Goal: Task Accomplishment & Management: Complete application form

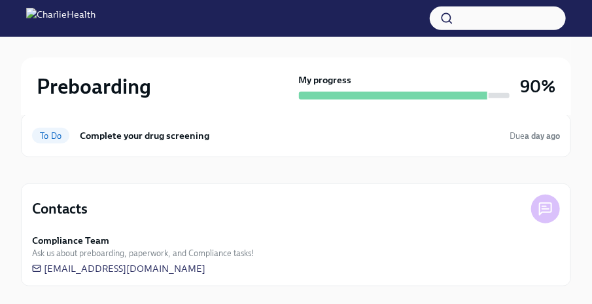
scroll to position [211, 0]
click at [62, 135] on span "To Do" at bounding box center [50, 135] width 37 height 10
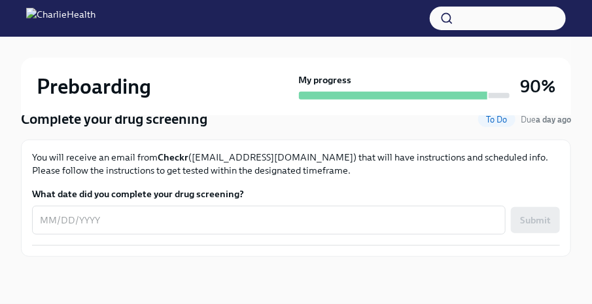
scroll to position [118, 0]
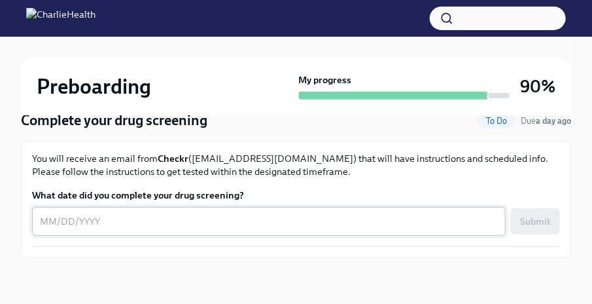
click at [289, 217] on textarea "What date did you complete your drug screening?" at bounding box center [269, 221] width 458 height 16
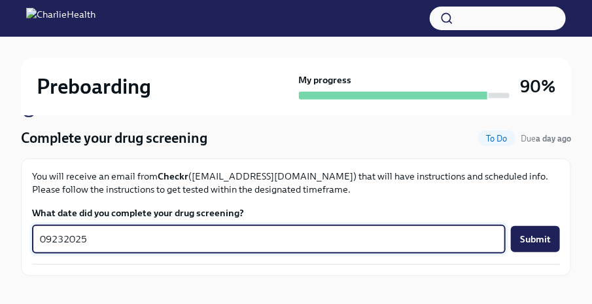
scroll to position [91, 0]
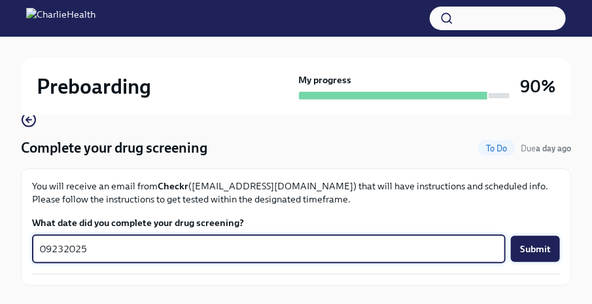
type textarea "09232025"
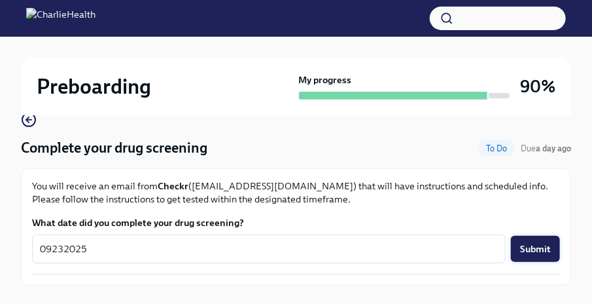
click at [542, 242] on span "Submit" at bounding box center [535, 248] width 31 height 13
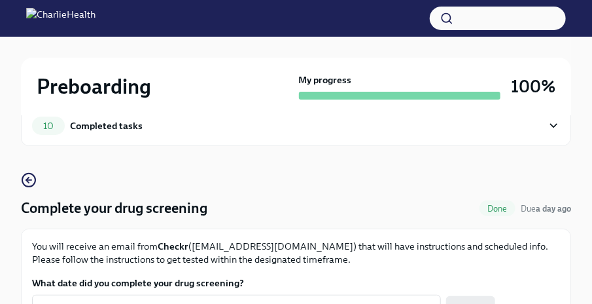
scroll to position [0, 0]
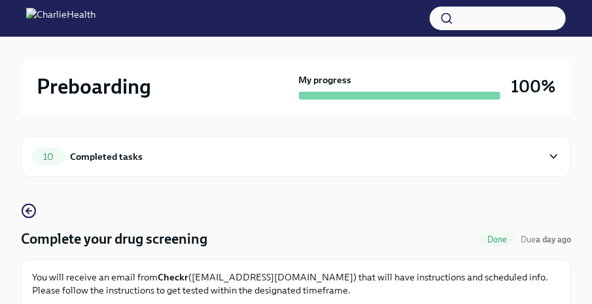
click at [556, 156] on icon at bounding box center [554, 156] width 7 height 3
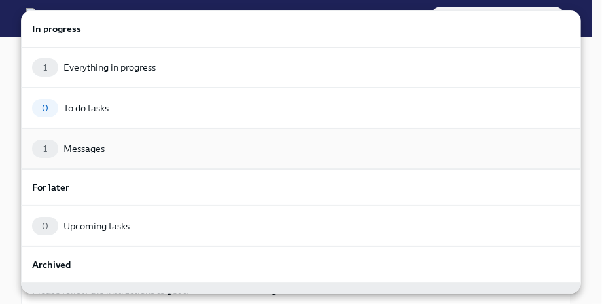
click at [88, 144] on div "Messages" at bounding box center [83, 148] width 41 height 13
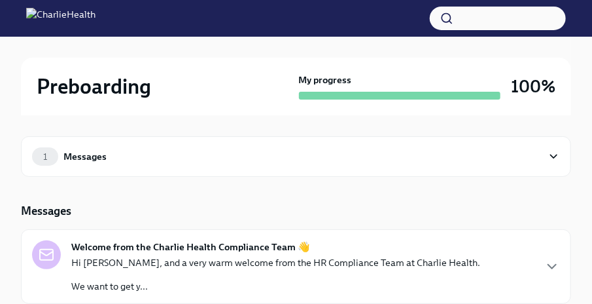
click at [544, 164] on div "1 Messages" at bounding box center [296, 156] width 528 height 18
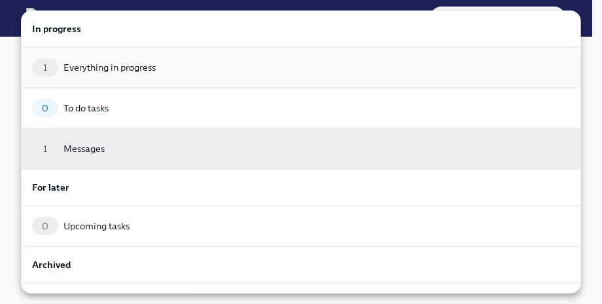
click at [100, 63] on div "Everything in progress" at bounding box center [109, 67] width 92 height 13
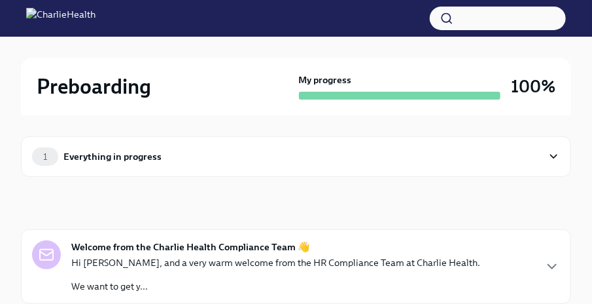
click at [549, 153] on icon at bounding box center [554, 156] width 12 height 13
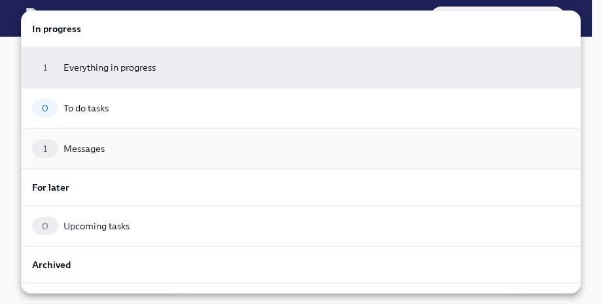
click at [76, 152] on div "Messages" at bounding box center [83, 148] width 41 height 13
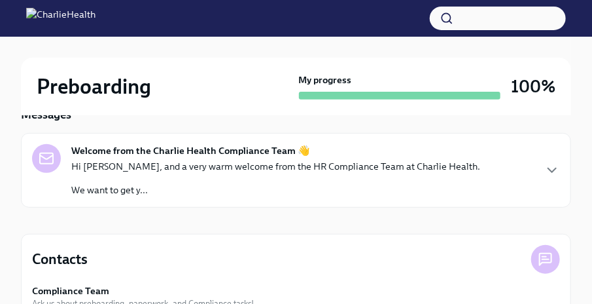
scroll to position [148, 0]
